Goal: Information Seeking & Learning: Find specific fact

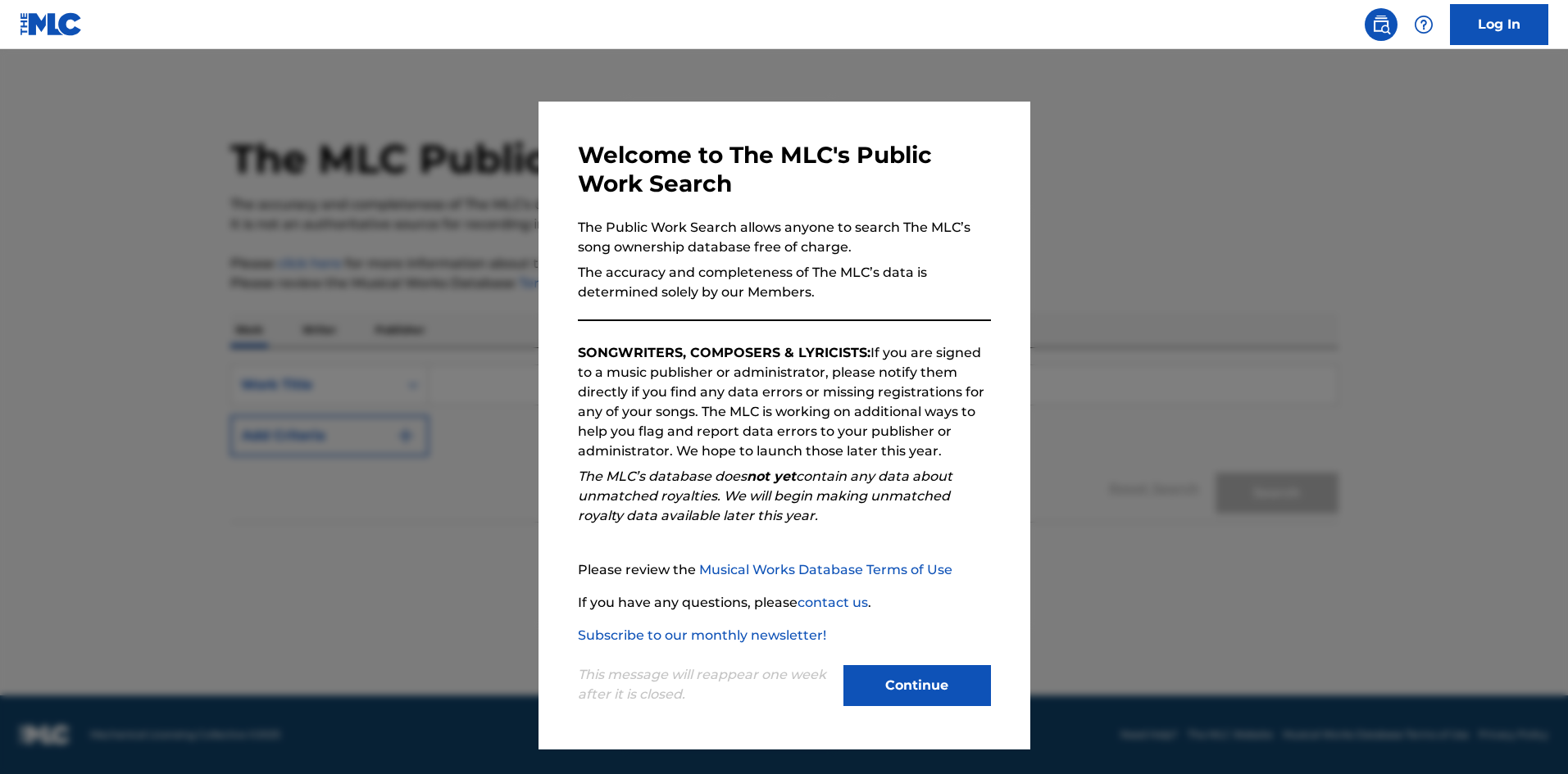
click at [883, 683] on button "Continue" at bounding box center [917, 686] width 148 height 41
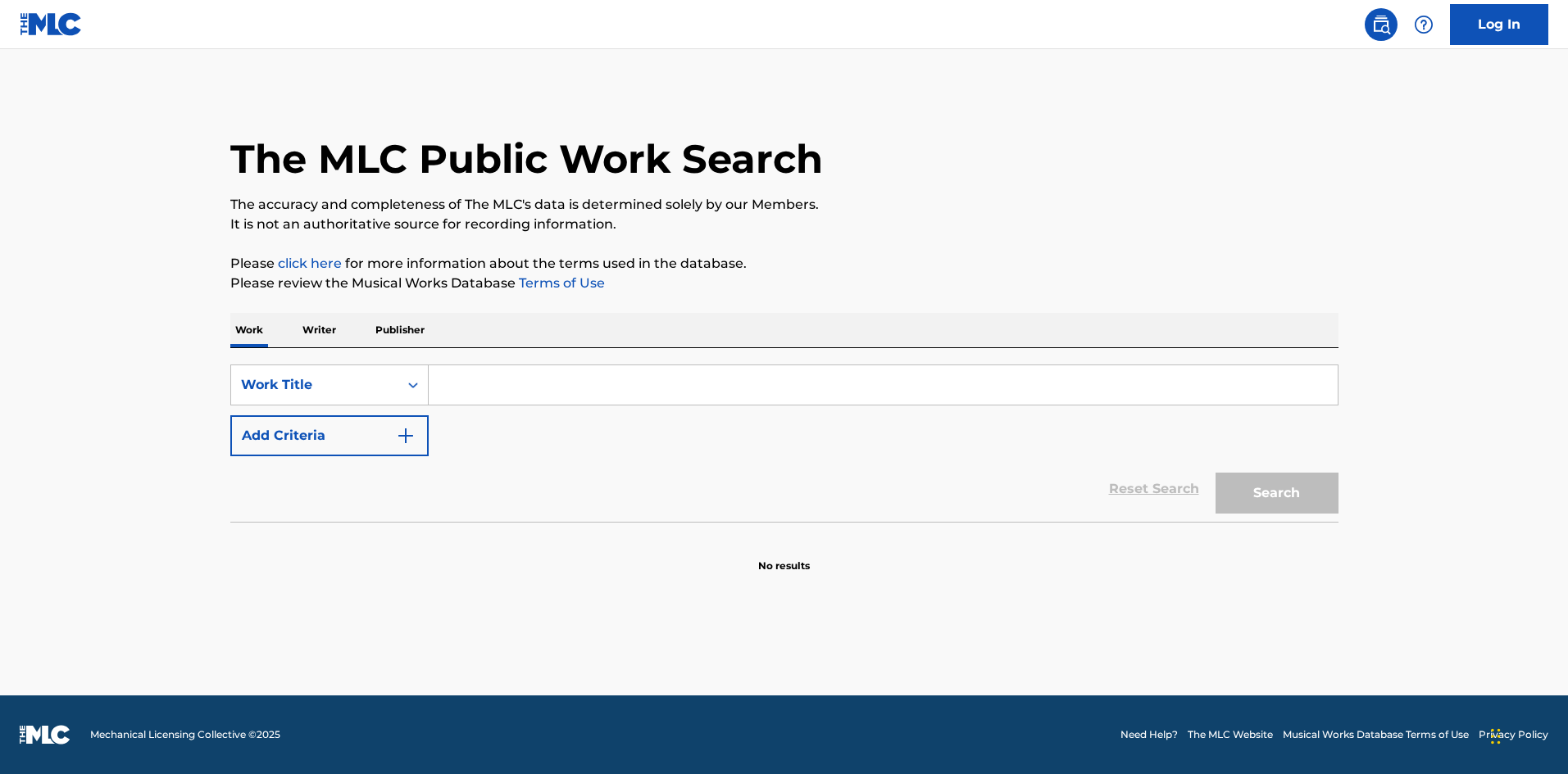
click at [490, 383] on input "Search Form" at bounding box center [883, 384] width 909 height 39
type input "anathema lost control"
click at [1215, 473] on button "Search" at bounding box center [1277, 493] width 123 height 41
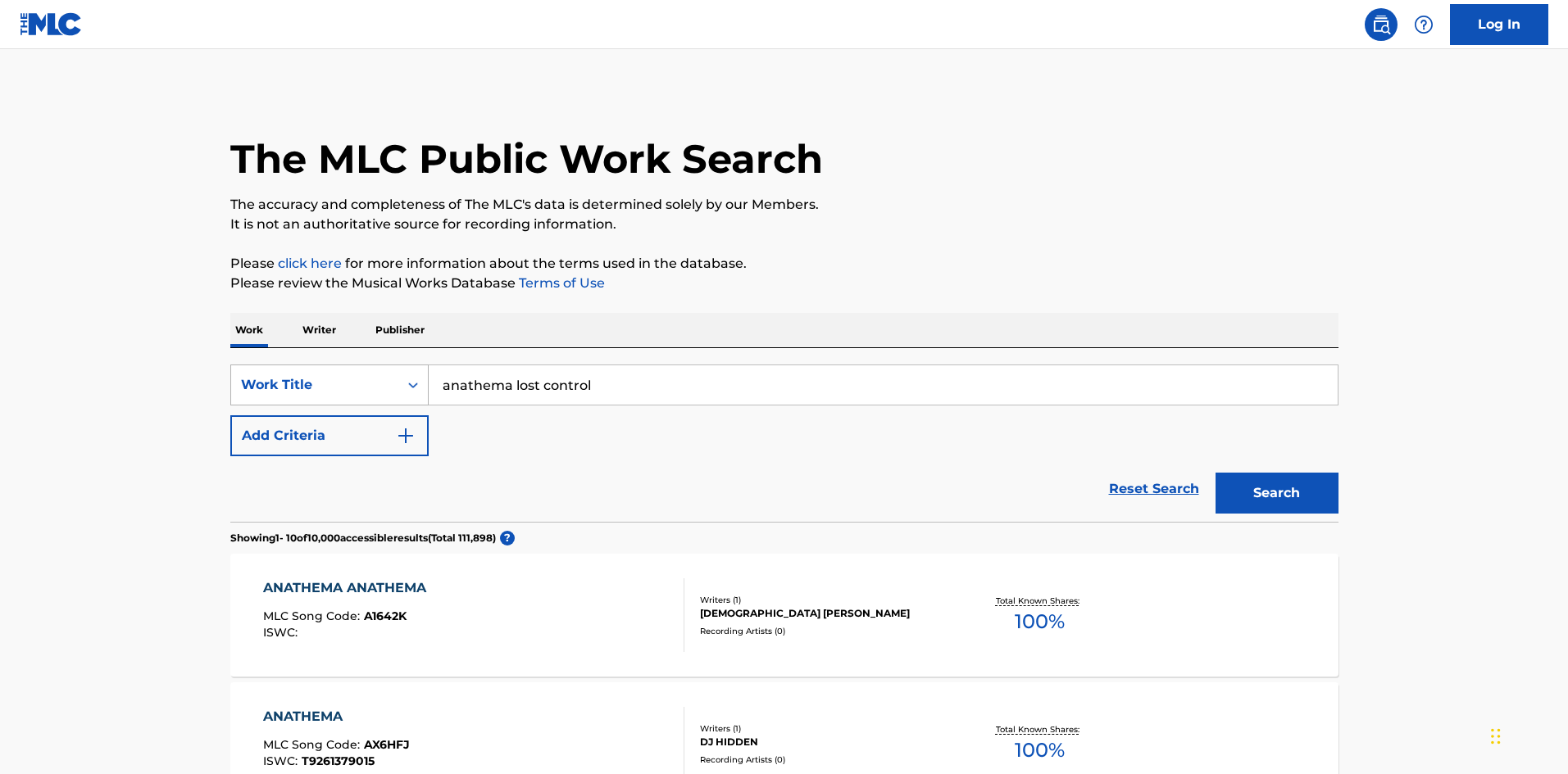
drag, startPoint x: 558, startPoint y: 386, endPoint x: 398, endPoint y: 364, distance: 161.5
click at [398, 364] on div "SearchWithCriteria99279708-6a4a-4f65-9ca3-bead676efa63 Work Title anathema lost…" at bounding box center [784, 384] width 1109 height 41
click at [328, 331] on p "Writer" at bounding box center [319, 330] width 44 height 34
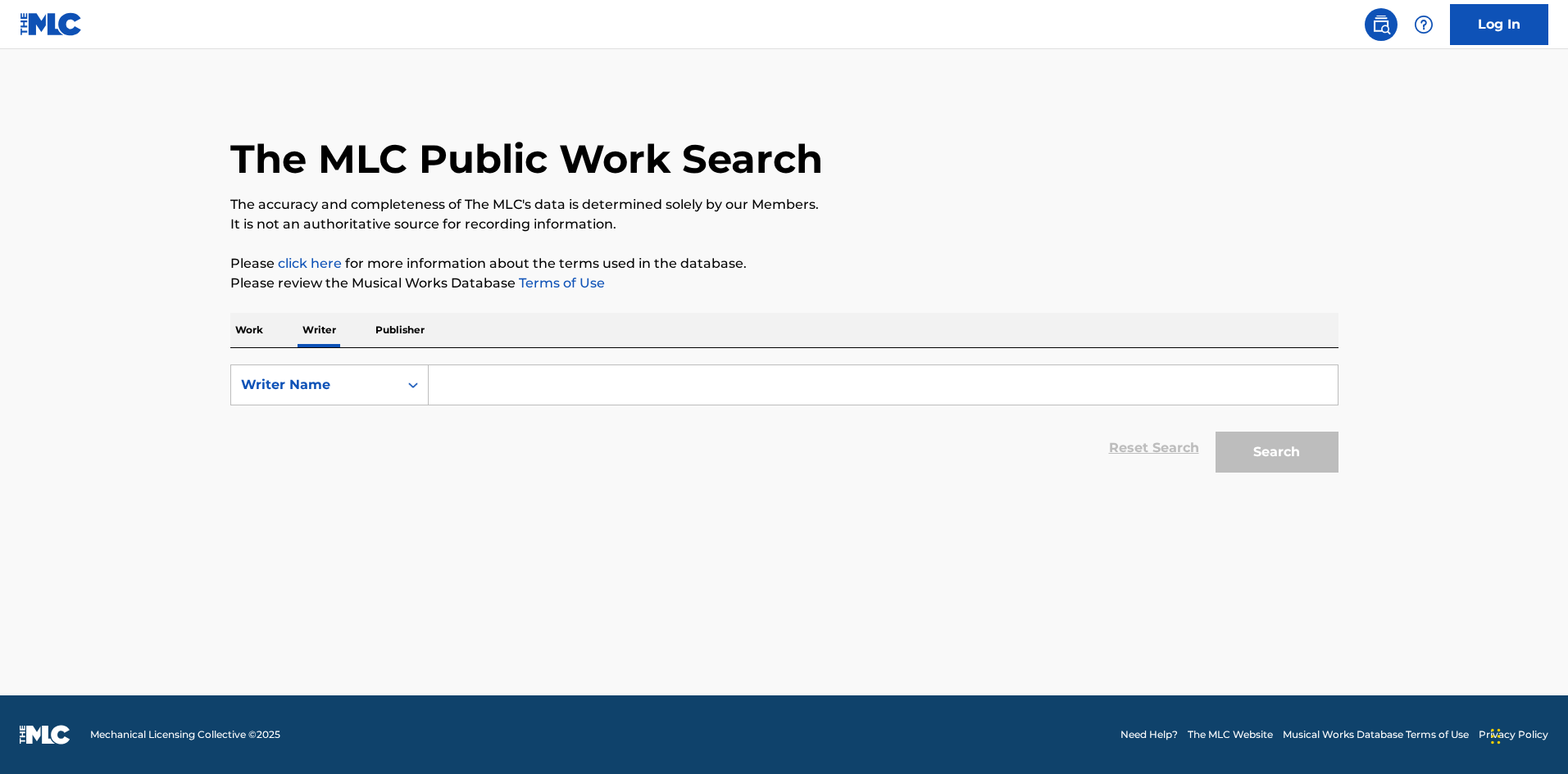
click at [383, 332] on p "Publisher" at bounding box center [400, 330] width 59 height 34
click at [496, 381] on input "Search Form" at bounding box center [883, 384] width 909 height 39
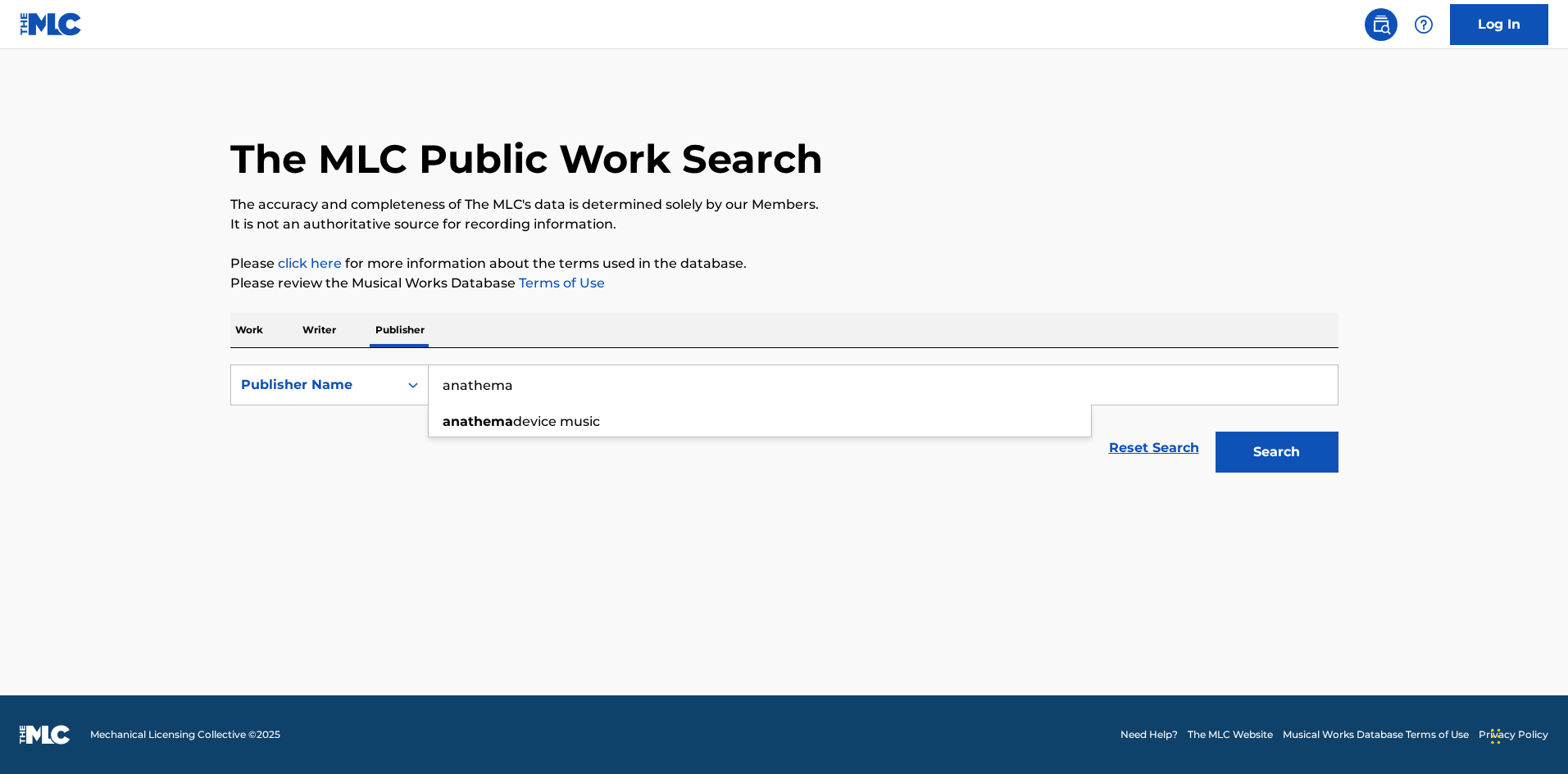
click at [1215, 431] on button "Search" at bounding box center [1277, 452] width 123 height 41
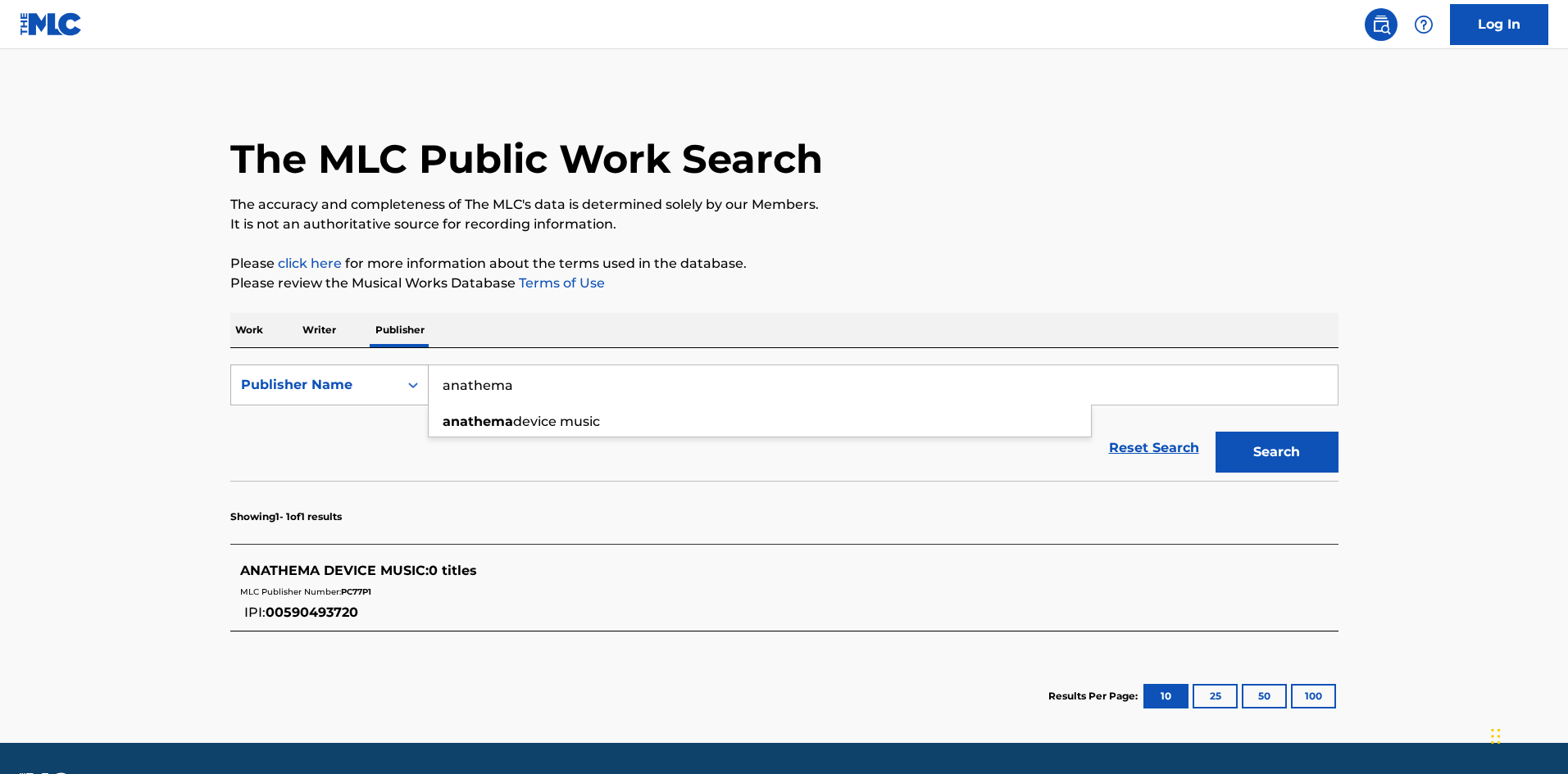
drag, startPoint x: 571, startPoint y: 390, endPoint x: 389, endPoint y: 370, distance: 183.1
click at [390, 370] on div "SearchWithCriteria9f520ada-08a4-4182-ad4d-37e3cc4adf18 Publisher Name anathema …" at bounding box center [784, 384] width 1109 height 41
type input "peaceville records"
click at [1215, 431] on button "Search" at bounding box center [1277, 452] width 123 height 41
